Goal: Entertainment & Leisure: Consume media (video, audio)

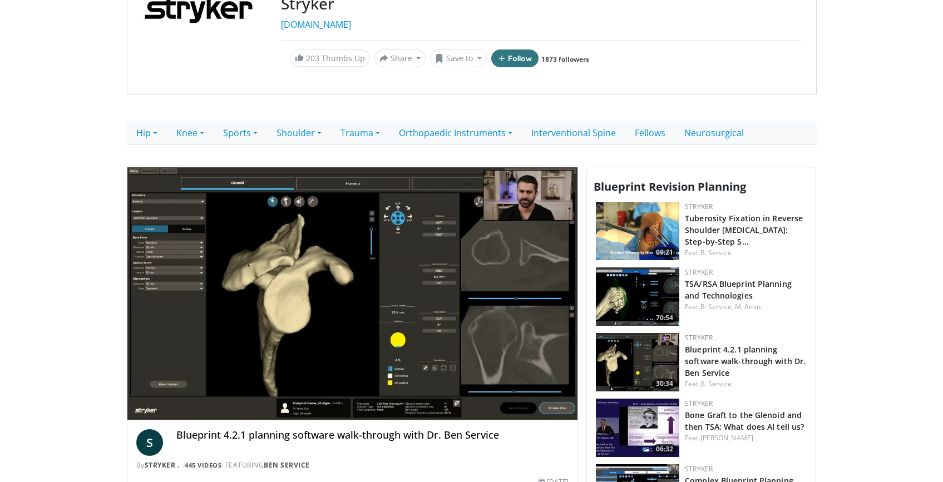
scroll to position [199, 0]
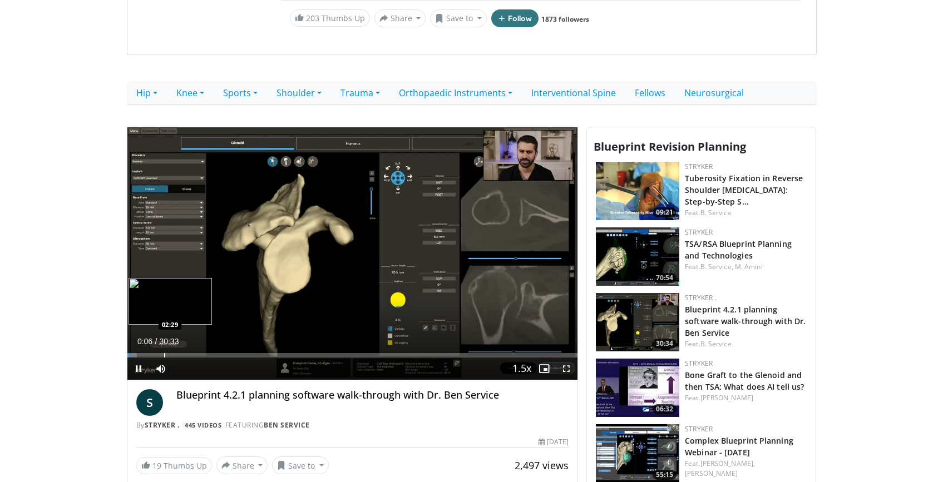
click at [164, 355] on div "Progress Bar" at bounding box center [164, 355] width 1 height 4
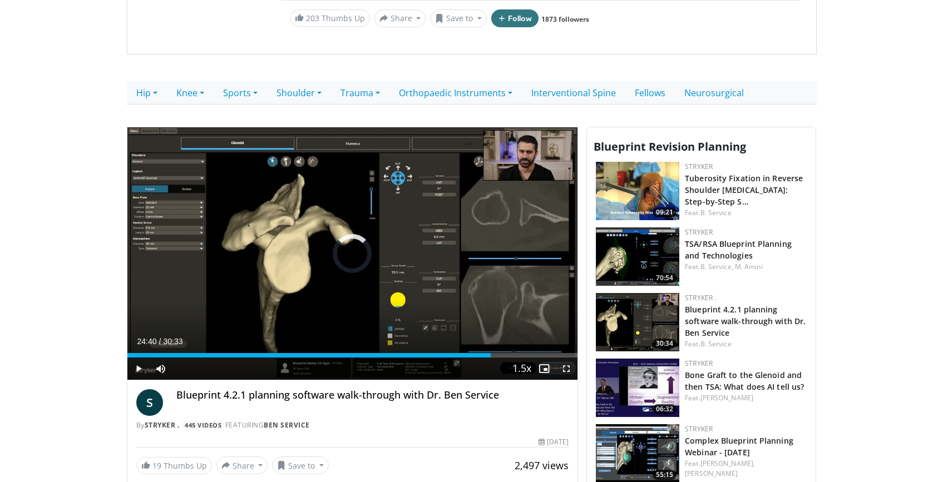
drag, startPoint x: 164, startPoint y: 356, endPoint x: 506, endPoint y: 358, distance: 342.1
click at [506, 358] on div "Current Time 24:40 / Duration 30:33 Play Skip Backward Skip Forward Mute Loaded…" at bounding box center [352, 369] width 451 height 22
drag, startPoint x: 507, startPoint y: 359, endPoint x: 481, endPoint y: 359, distance: 26.1
click at [481, 359] on div "Current Time 25:51 / Duration 30:33 Pause Skip Backward Skip Forward Mute Loade…" at bounding box center [352, 369] width 451 height 22
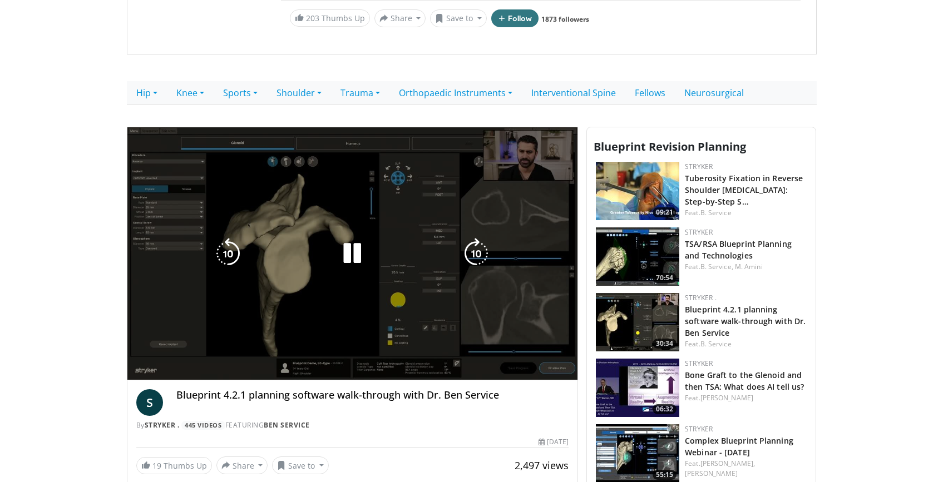
click at [481, 359] on div "10 seconds Tap to unmute" at bounding box center [352, 253] width 451 height 253
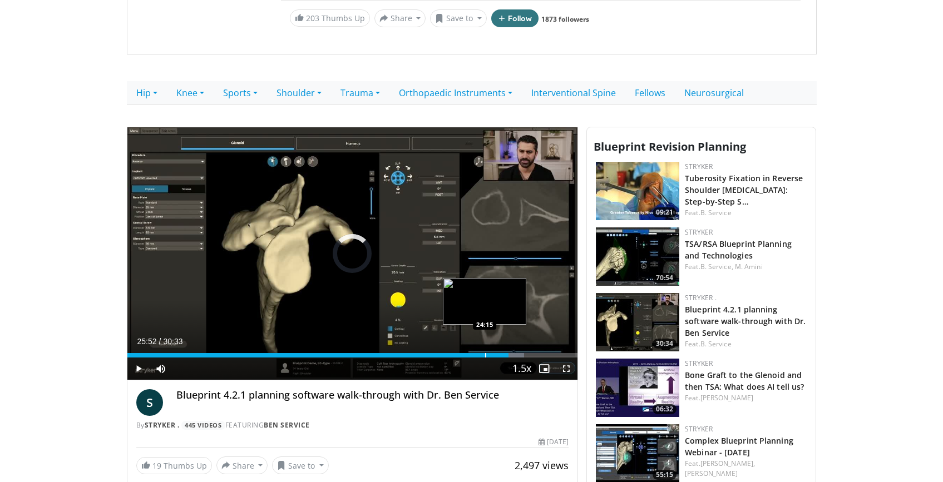
click at [485, 357] on div "Progress Bar" at bounding box center [485, 355] width 1 height 4
drag, startPoint x: 472, startPoint y: 357, endPoint x: 452, endPoint y: 360, distance: 19.8
click at [452, 360] on div "Current Time 24:15 / Duration 30:33 Play Skip Backward Skip Forward Mute Loaded…" at bounding box center [352, 369] width 451 height 22
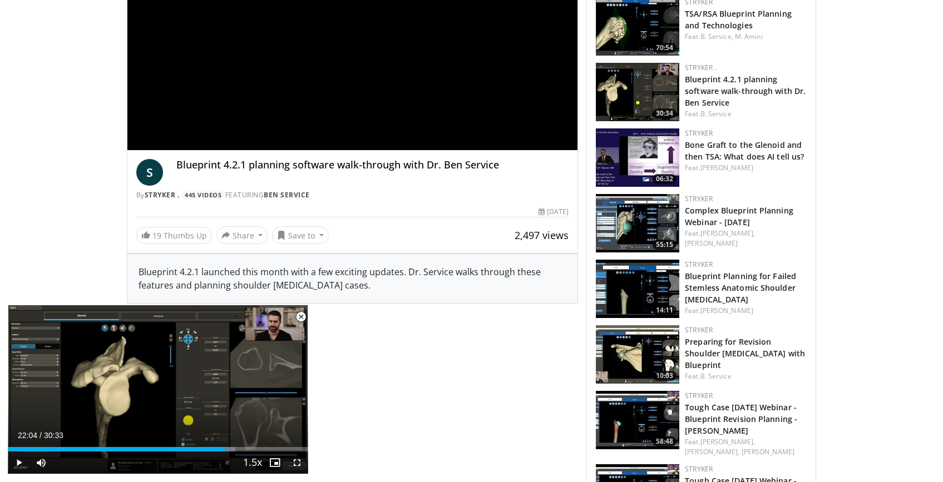
scroll to position [416, 0]
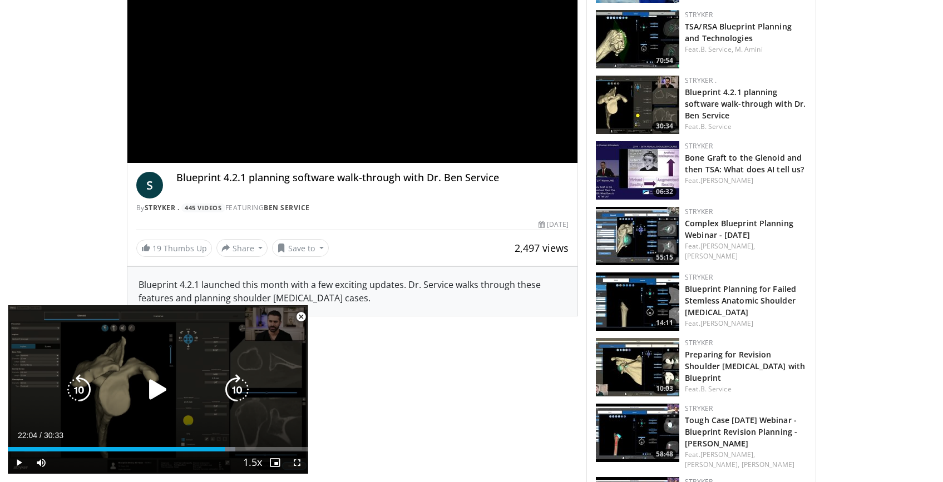
click at [149, 387] on icon "Video Player" at bounding box center [157, 389] width 31 height 31
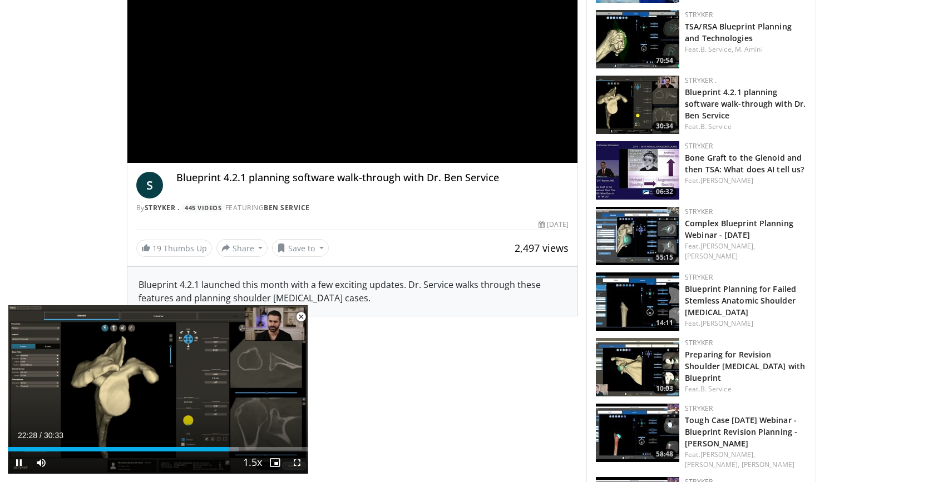
drag, startPoint x: 230, startPoint y: 452, endPoint x: 223, endPoint y: 453, distance: 7.3
click at [223, 453] on div "Current Time 22:28 / Duration 30:33 Pause Skip Backward Skip Forward Mute 56% L…" at bounding box center [158, 463] width 300 height 22
click at [221, 452] on div "Current Time 22:29 / Duration 30:33 Pause Skip Backward Skip Forward Mute 56% L…" at bounding box center [158, 463] width 300 height 22
drag, startPoint x: 227, startPoint y: 451, endPoint x: 168, endPoint y: 446, distance: 59.2
click at [168, 446] on div "Loaded : 0.00% 16:21 16:21" at bounding box center [158, 446] width 300 height 11
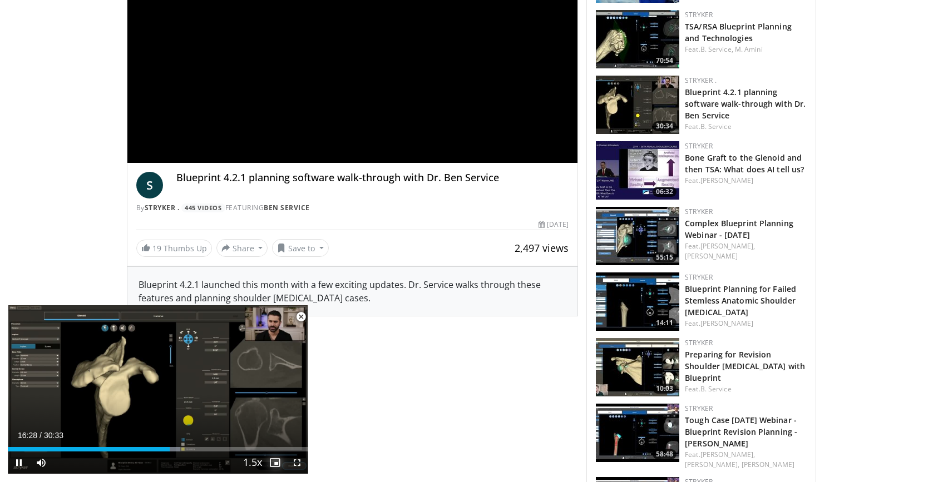
click at [270, 464] on span "Video Player" at bounding box center [275, 463] width 22 height 22
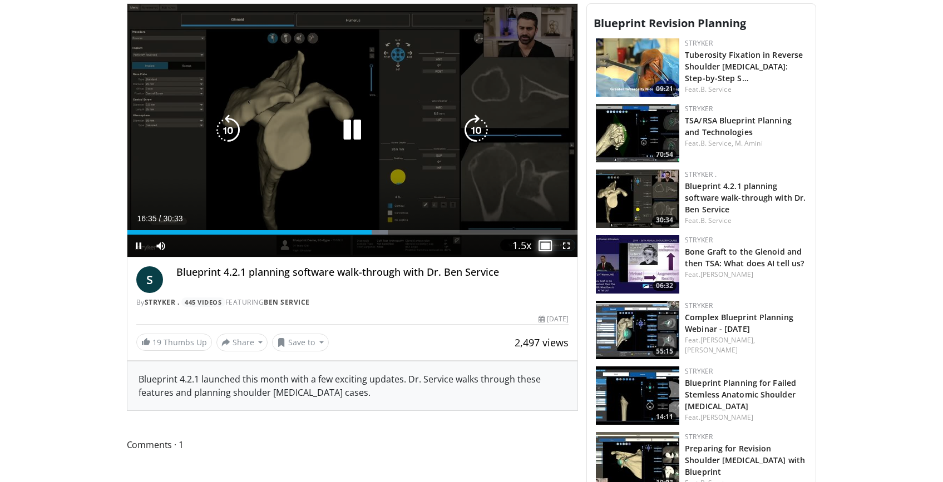
scroll to position [322, 0]
click at [345, 133] on icon "Video Player" at bounding box center [352, 130] width 31 height 31
click at [351, 133] on icon "Video Player" at bounding box center [352, 130] width 31 height 31
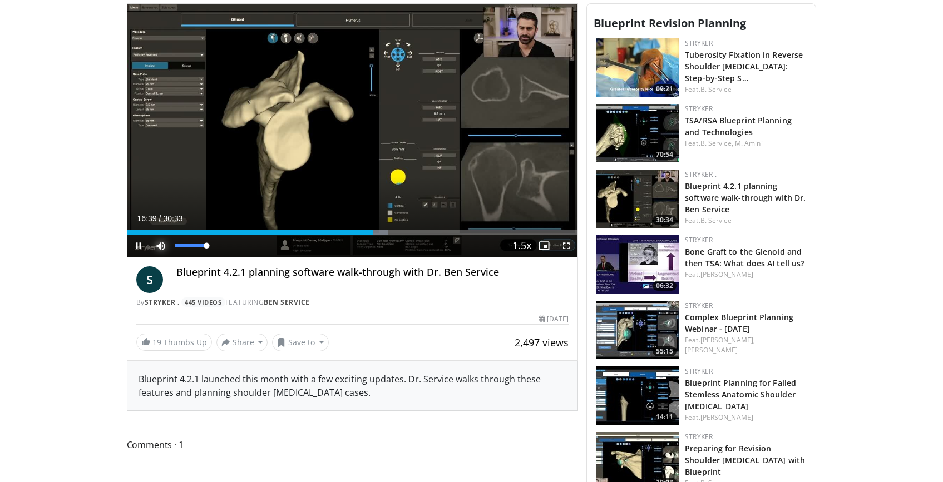
click at [157, 245] on span "Video Player" at bounding box center [161, 246] width 22 height 22
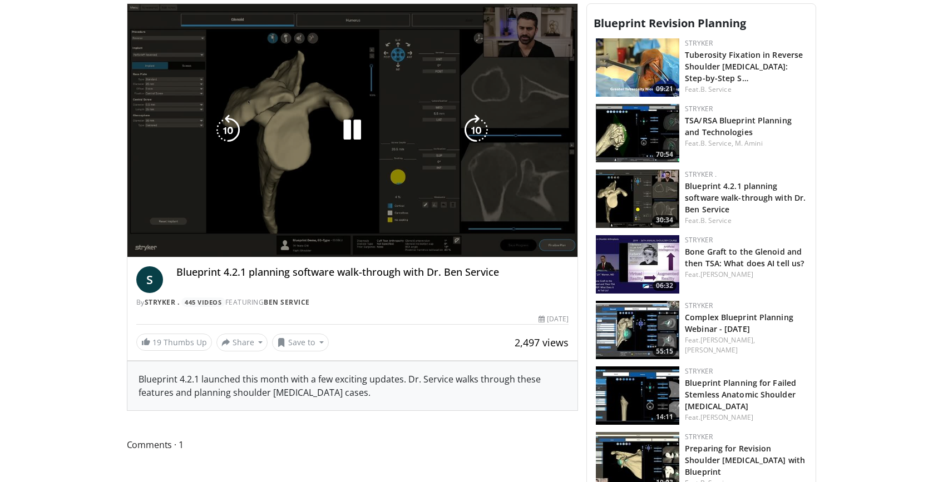
click at [157, 245] on div "10 seconds Tap to unmute" at bounding box center [352, 130] width 451 height 253
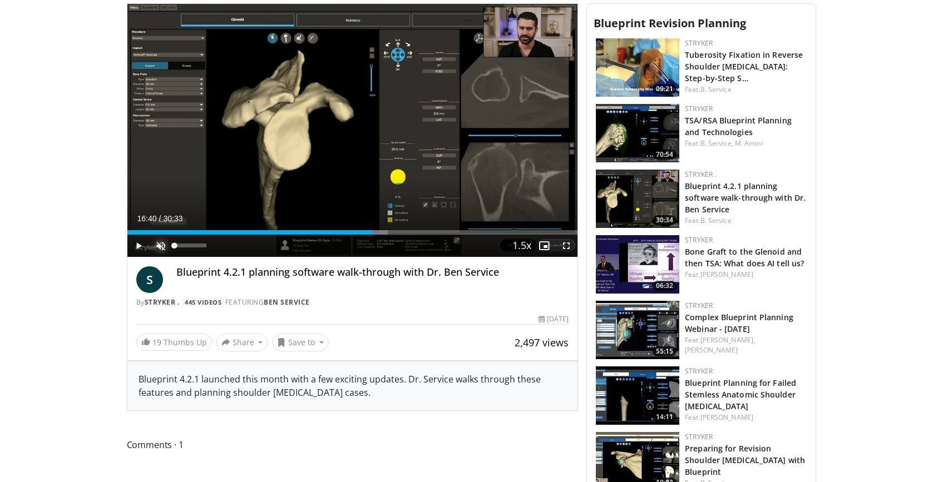
click at [160, 247] on span "Video Player" at bounding box center [161, 246] width 22 height 22
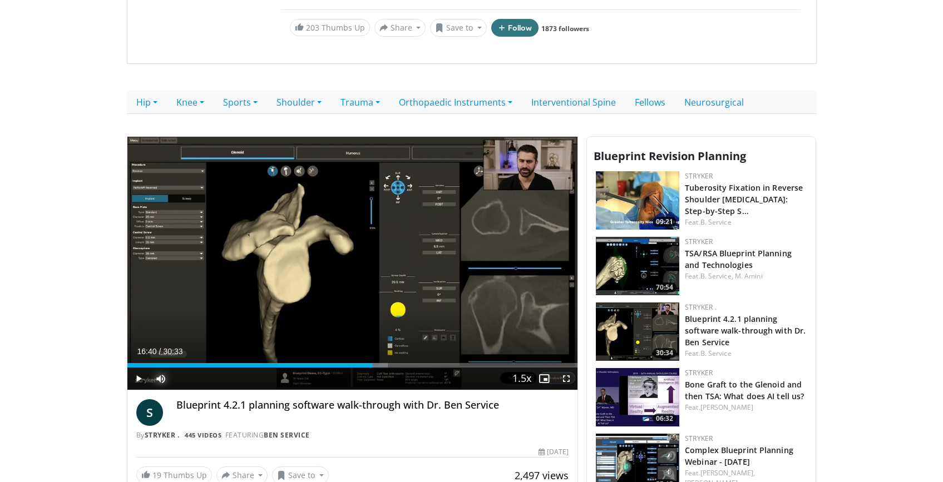
scroll to position [195, 0]
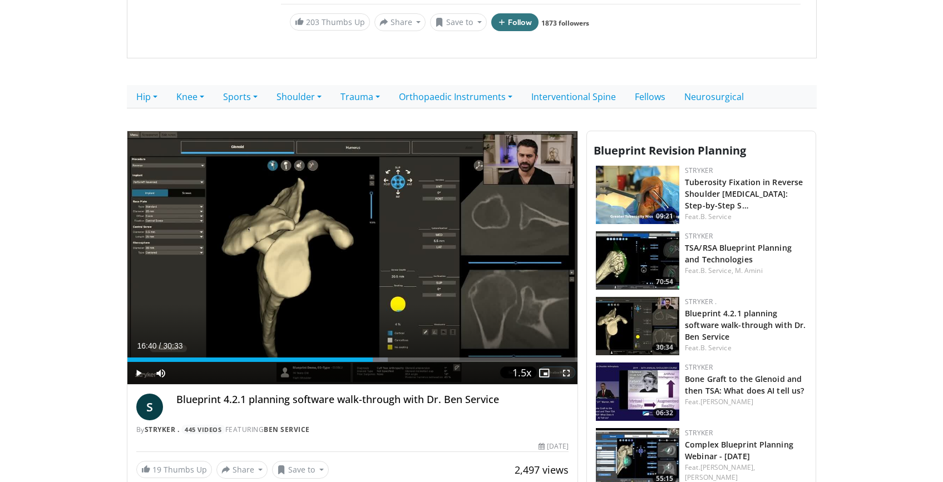
click at [570, 373] on span "Video Player" at bounding box center [566, 373] width 22 height 22
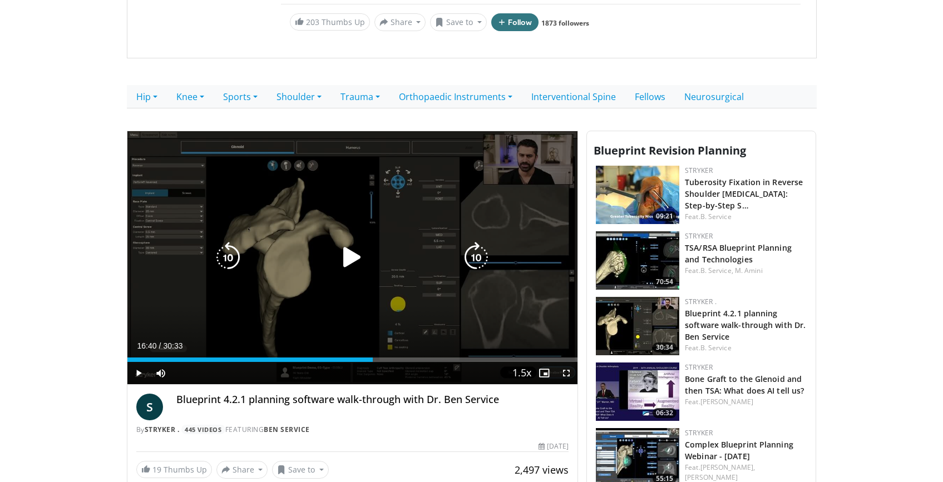
click at [349, 261] on icon "Video Player" at bounding box center [352, 257] width 31 height 31
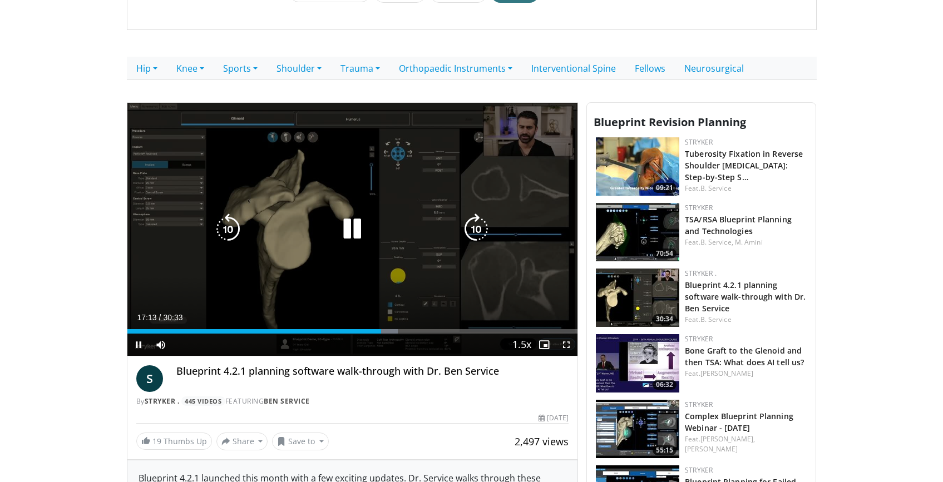
scroll to position [222, 0]
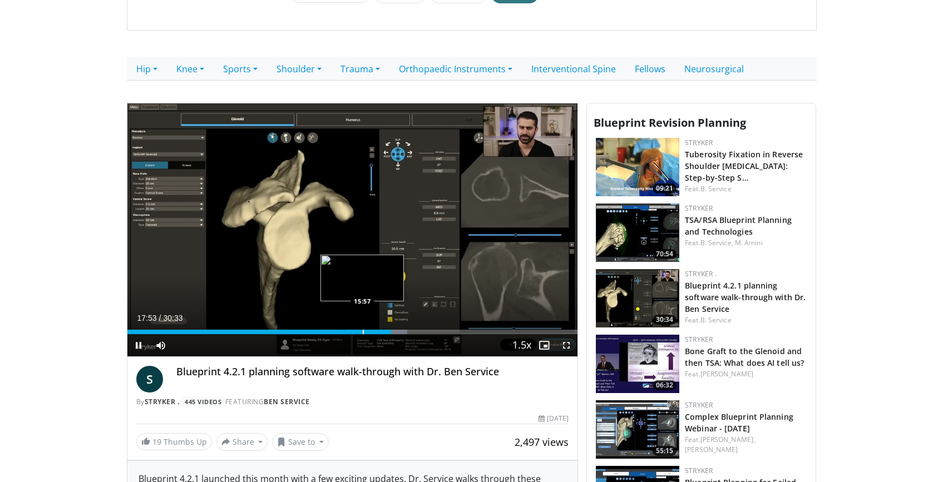
click at [362, 333] on video-js "**********" at bounding box center [352, 230] width 451 height 254
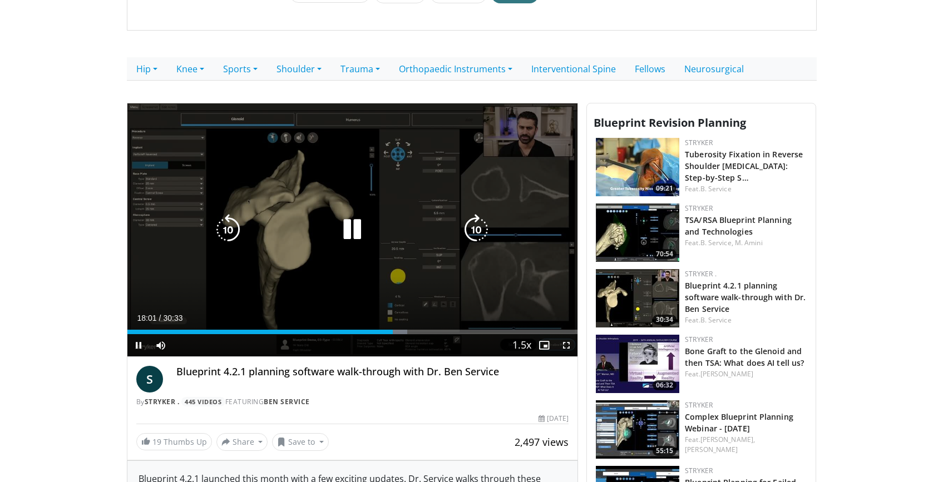
click at [359, 222] on icon "Video Player" at bounding box center [352, 229] width 31 height 31
click at [355, 226] on icon "Video Player" at bounding box center [352, 229] width 31 height 31
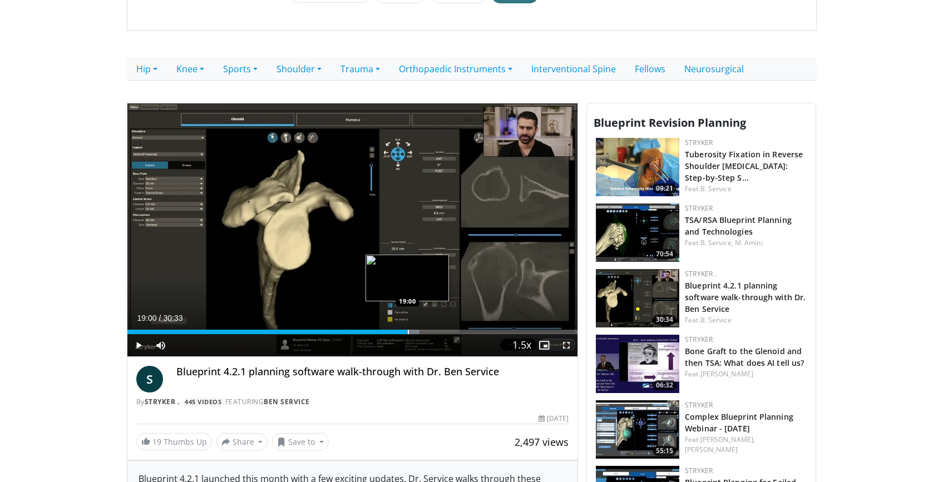
click at [408, 333] on div "Progress Bar" at bounding box center [408, 332] width 1 height 4
click at [414, 334] on div "Current Time 19:04 / Duration 30:33 Pause Skip Backward Skip Forward Mute 35% L…" at bounding box center [352, 345] width 451 height 22
click at [422, 335] on div "Current Time 19:12 / Duration 30:33 Pause Skip Backward Skip Forward Mute 35% L…" at bounding box center [352, 345] width 451 height 22
click at [386, 333] on div "Progress Bar" at bounding box center [386, 332] width 1 height 4
click at [367, 335] on div "Current Time 17:37 / Duration 30:33 Pause Skip Backward Skip Forward Mute 35% L…" at bounding box center [352, 345] width 451 height 22
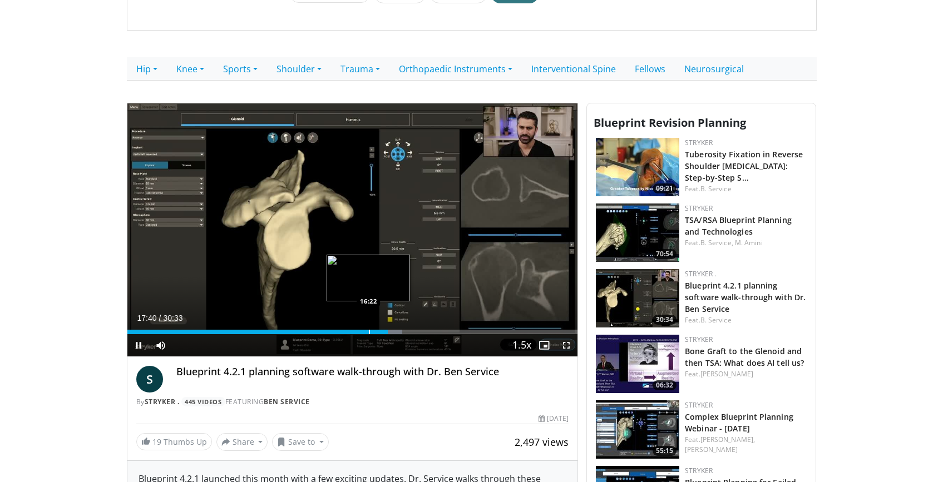
click at [369, 333] on div "Progress Bar" at bounding box center [369, 332] width 1 height 4
click at [356, 332] on div "Progress Bar" at bounding box center [356, 332] width 1 height 4
click at [354, 331] on div "Progress Bar" at bounding box center [354, 332] width 1 height 4
click at [355, 334] on div "Current Time 15:43 / Duration 30:33 Pause Skip Backward Skip Forward Mute 35% L…" at bounding box center [352, 345] width 451 height 22
click at [350, 333] on div "Progress Bar" at bounding box center [350, 332] width 1 height 4
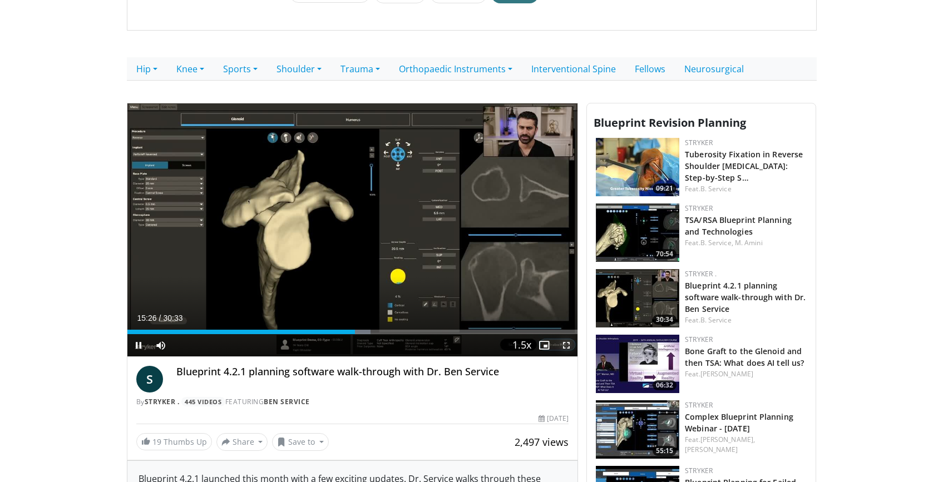
click at [567, 346] on span "Video Player" at bounding box center [566, 345] width 22 height 22
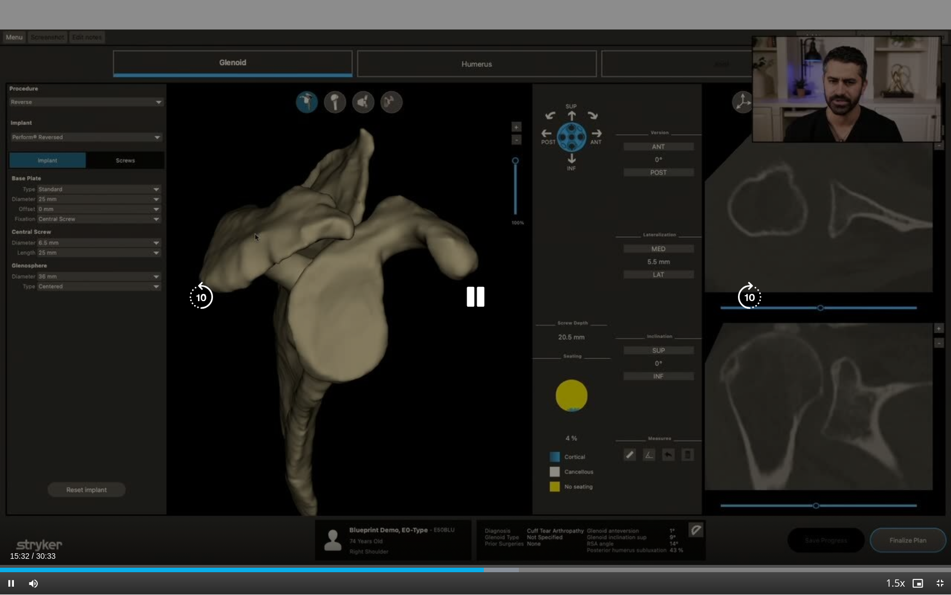
click at [439, 421] on div "10 seconds Tap to unmute" at bounding box center [475, 297] width 951 height 594
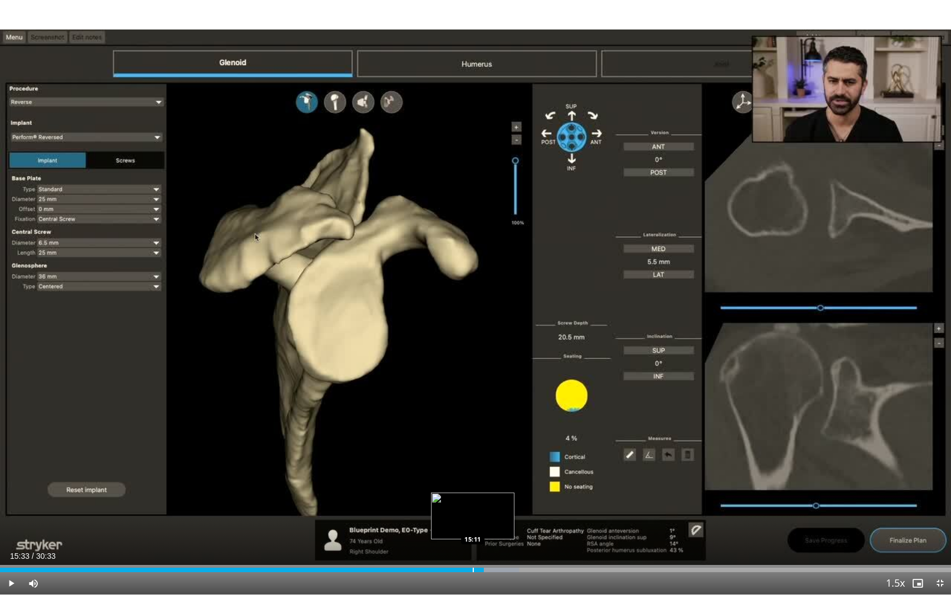
click at [473, 482] on div "Progress Bar" at bounding box center [473, 569] width 1 height 4
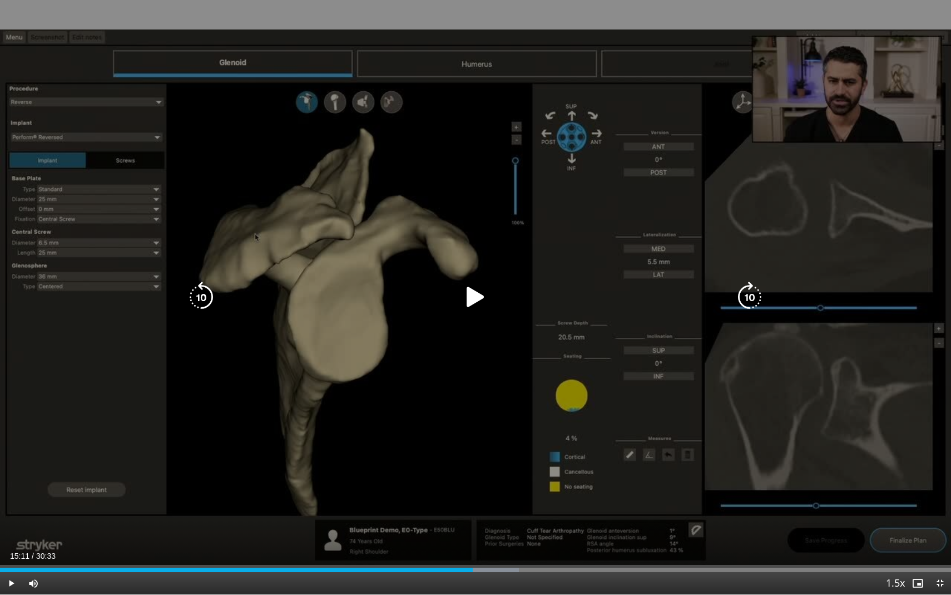
click at [475, 294] on icon "Video Player" at bounding box center [475, 296] width 31 height 31
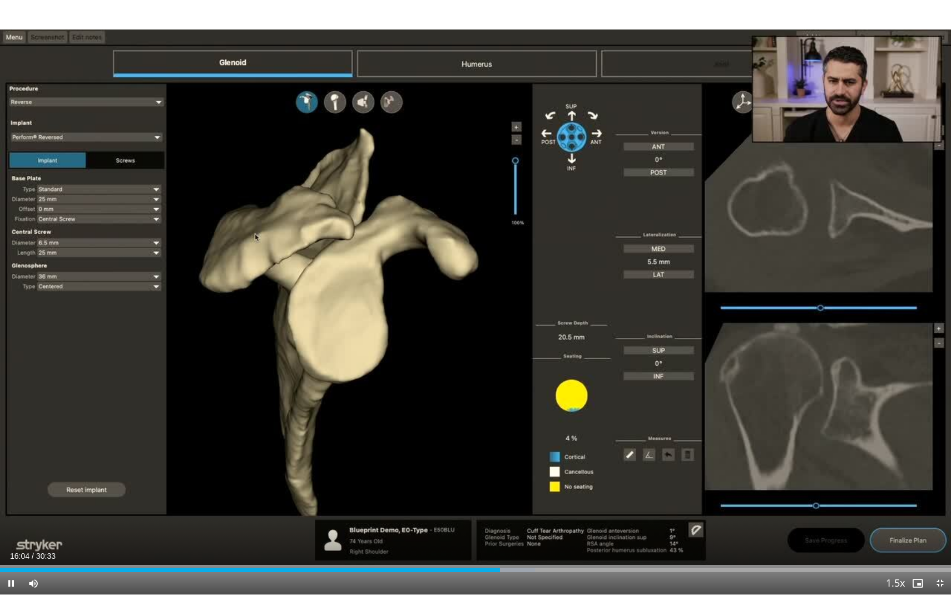
click at [813, 482] on div "Current Time 16:04 / Duration 30:33 Pause Skip Backward Skip Forward Mute 35% L…" at bounding box center [475, 583] width 951 height 22
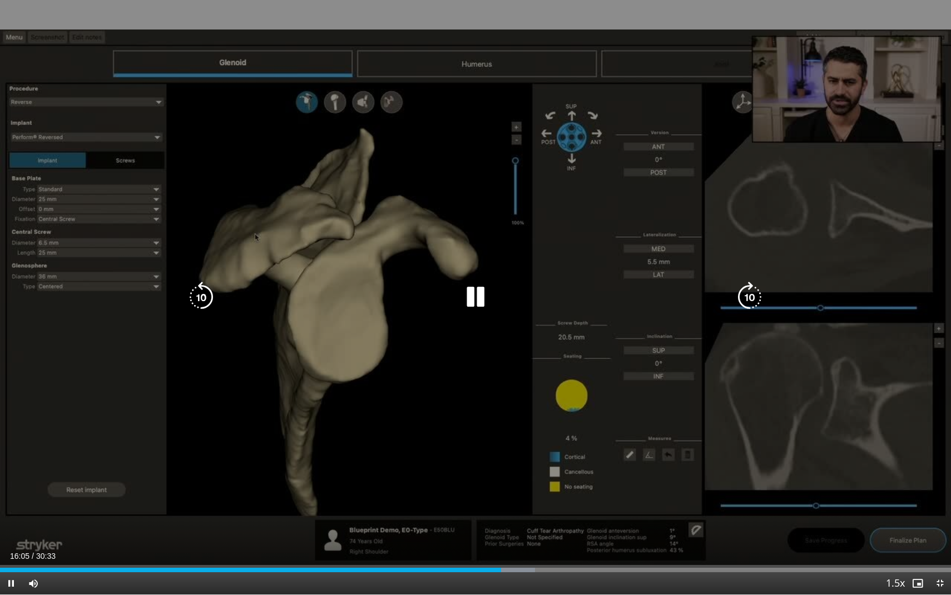
click at [599, 364] on div "10 seconds Tap to unmute" at bounding box center [475, 297] width 951 height 594
